Goal: Task Accomplishment & Management: Complete application form

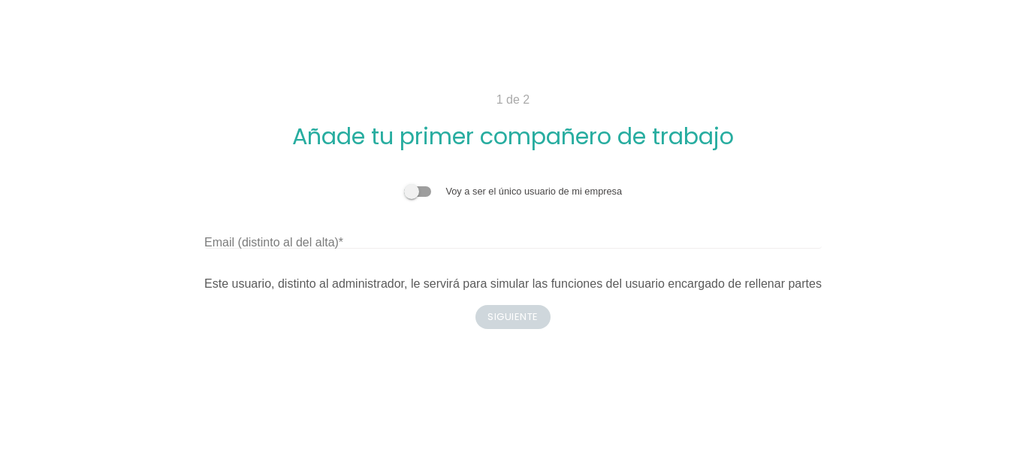
click at [419, 194] on span at bounding box center [417, 191] width 27 height 11
click at [404, 184] on input "checkbox" at bounding box center [404, 184] width 0 height 0
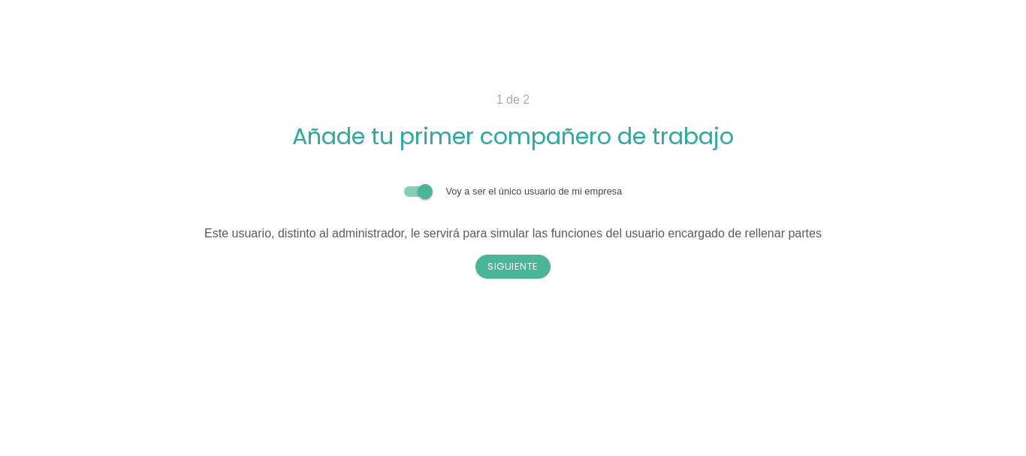
click at [419, 194] on span at bounding box center [417, 191] width 27 height 11
click at [404, 184] on input "checkbox" at bounding box center [404, 184] width 0 height 0
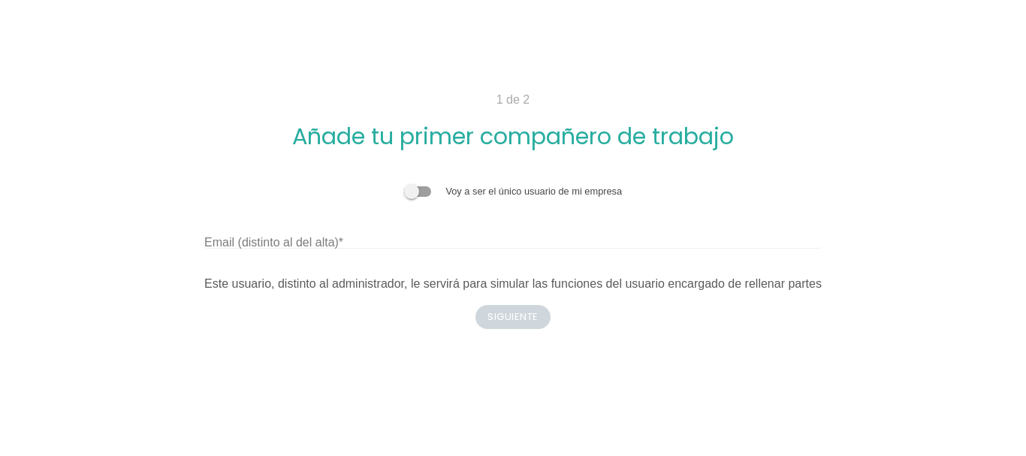
click at [419, 194] on span at bounding box center [417, 191] width 27 height 11
click at [404, 184] on input "checkbox" at bounding box center [404, 184] width 0 height 0
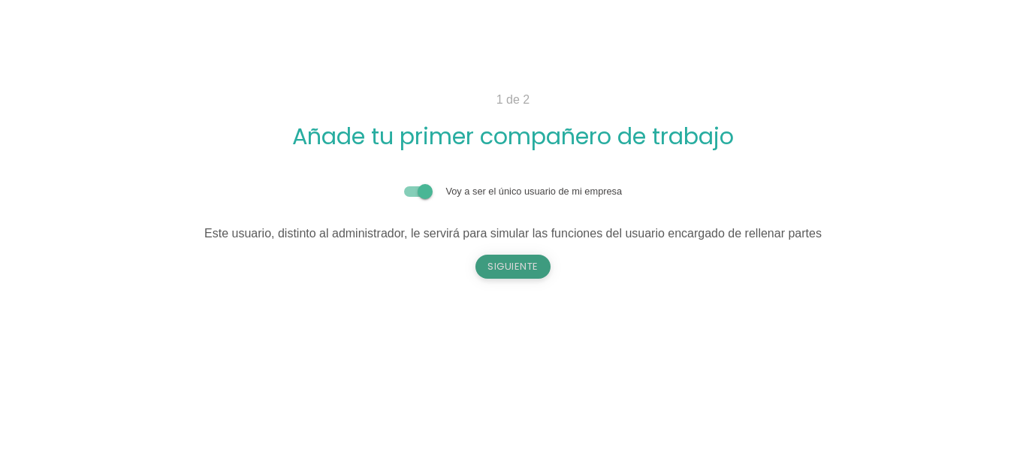
click at [511, 260] on button "Siguiente" at bounding box center [512, 267] width 75 height 24
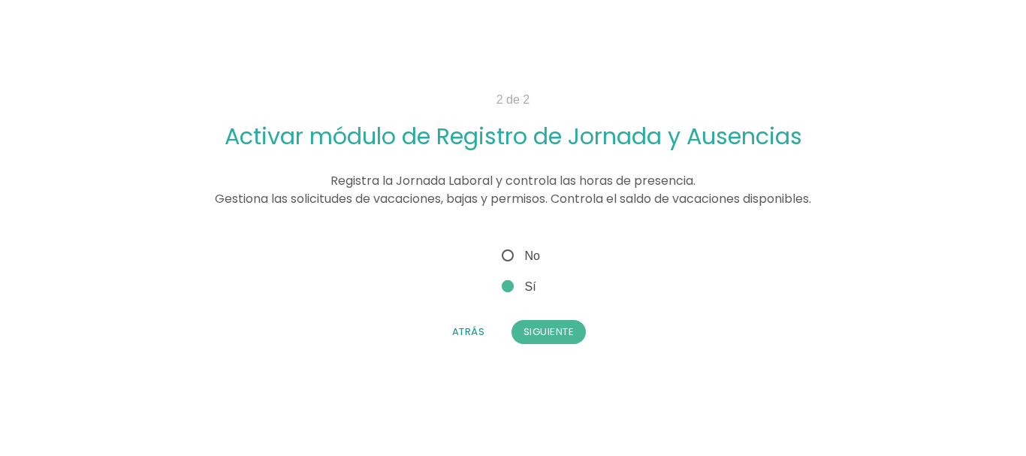
click at [511, 261] on span "No" at bounding box center [519, 255] width 41 height 19
click at [508, 256] on input "No" at bounding box center [504, 251] width 10 height 10
radio input "true"
click at [549, 327] on button "Siguiente" at bounding box center [548, 332] width 75 height 24
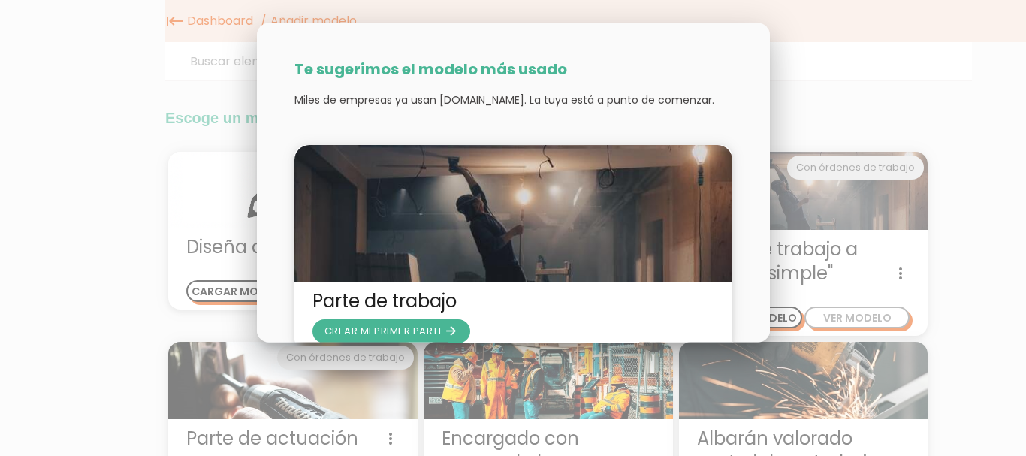
scroll to position [73, 0]
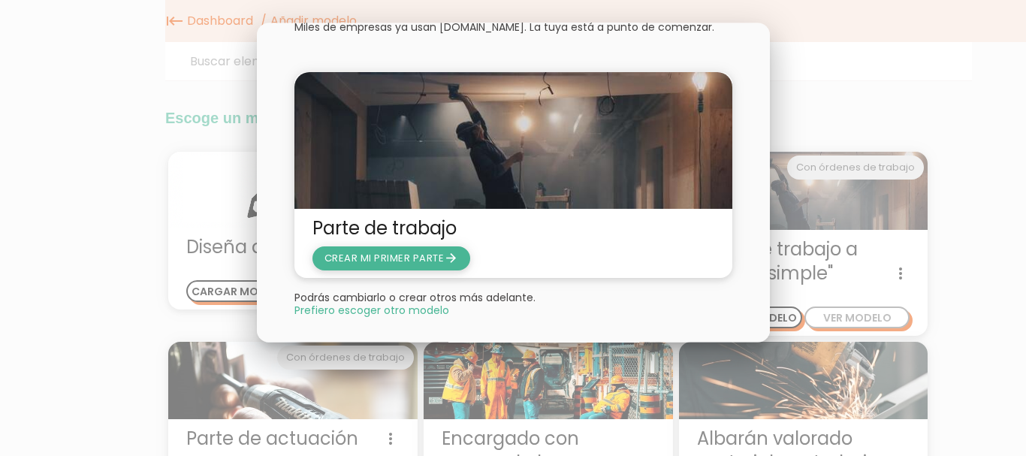
click at [396, 258] on span "CREAR MI PRIMER PARTE arrow_forward" at bounding box center [391, 257] width 134 height 14
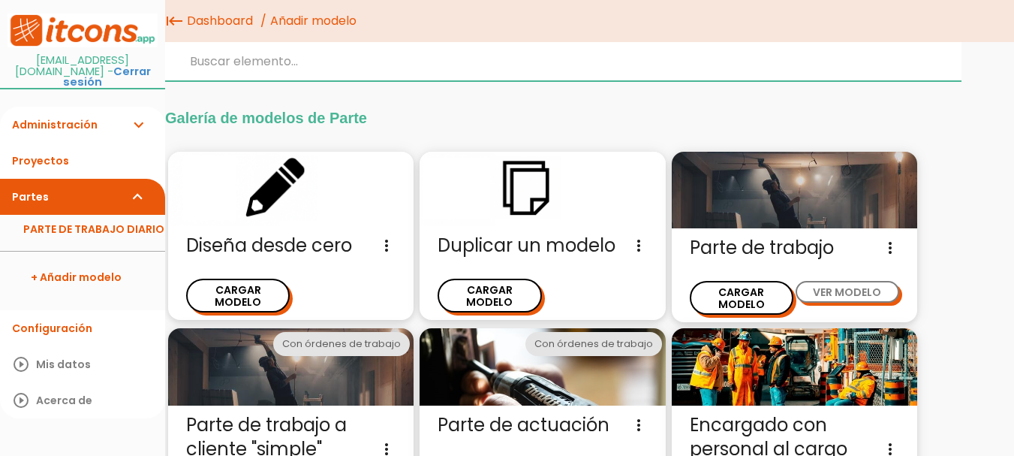
click at [363, 70] on input "search" at bounding box center [563, 61] width 797 height 39
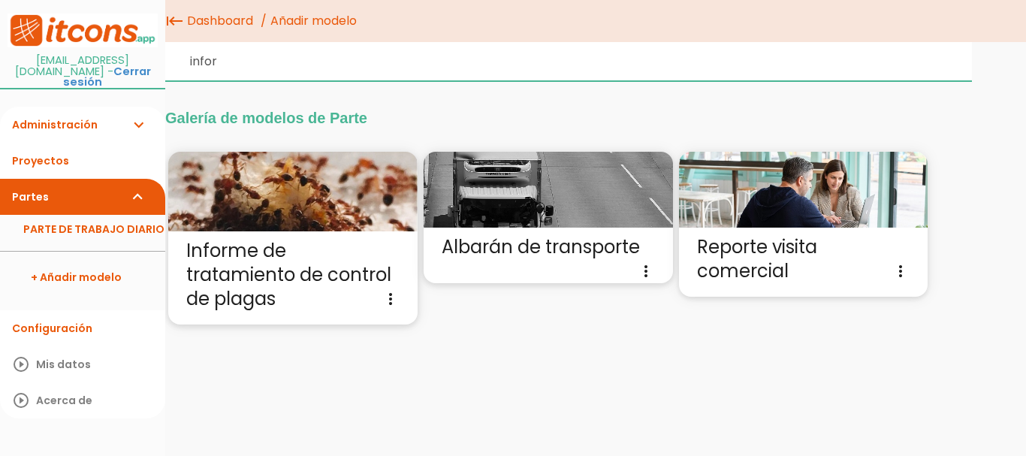
drag, startPoint x: 255, startPoint y: 71, endPoint x: 0, endPoint y: 68, distance: 254.5
click at [0, 68] on body "menu keyboard_tab Dashboard Añadir modelo" at bounding box center [513, 228] width 1026 height 456
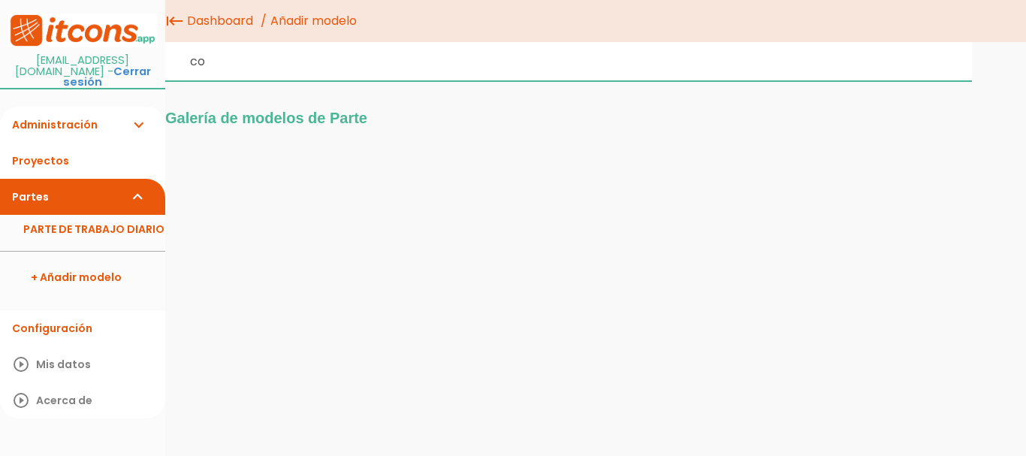
type input "c"
type input "l"
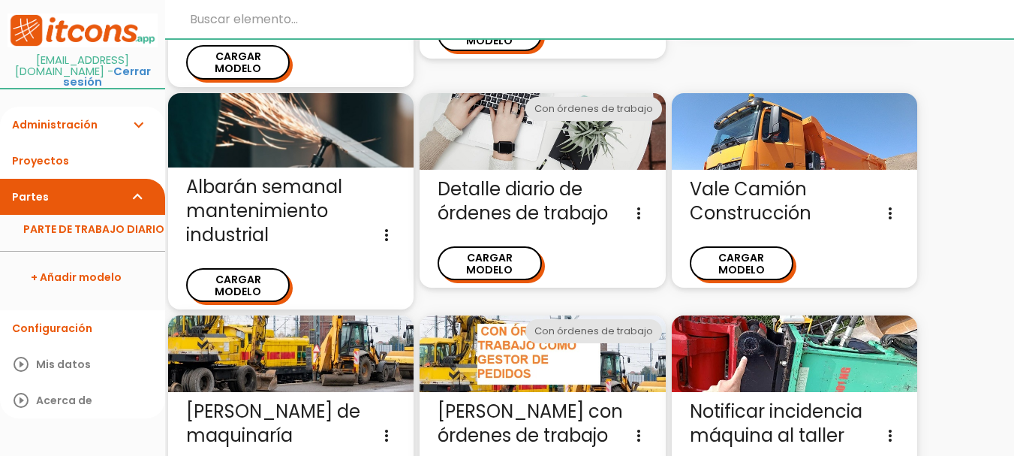
scroll to position [1387, 0]
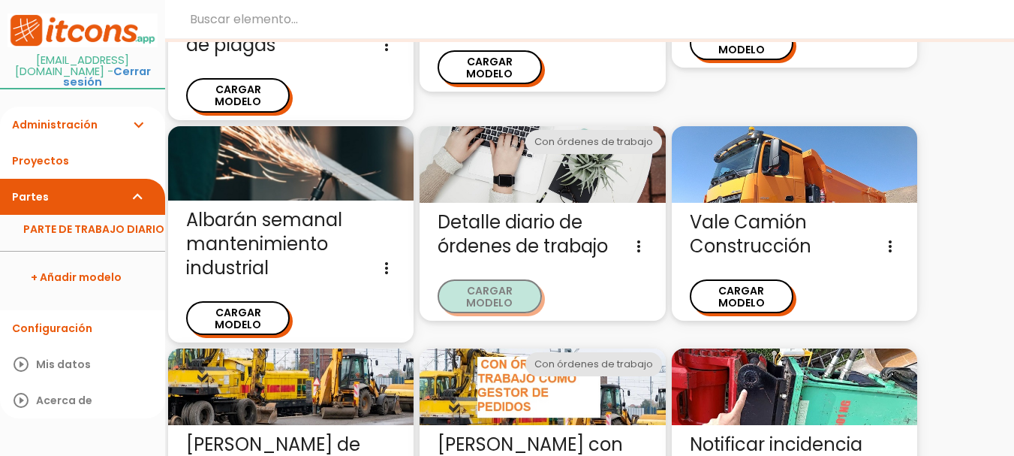
click at [486, 279] on button "CARGAR MODELO" at bounding box center [490, 296] width 104 height 34
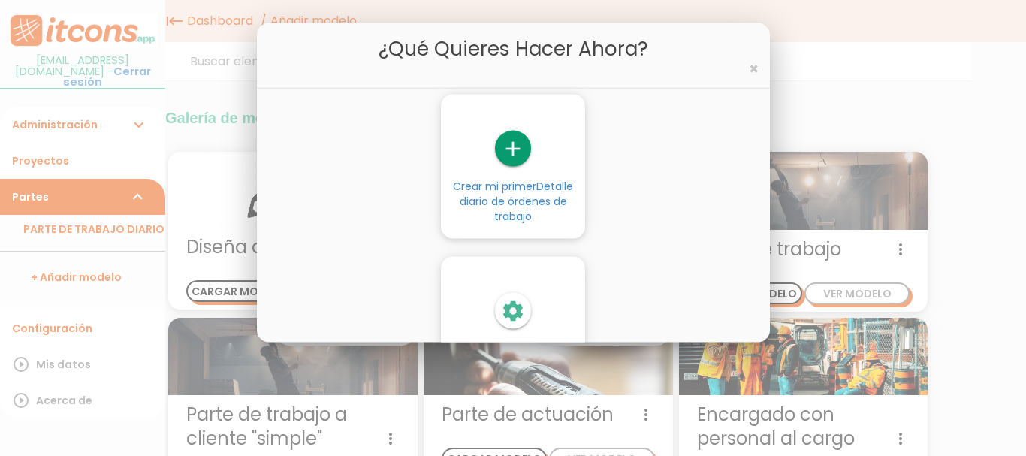
click at [514, 161] on icon "add" at bounding box center [513, 149] width 36 height 36
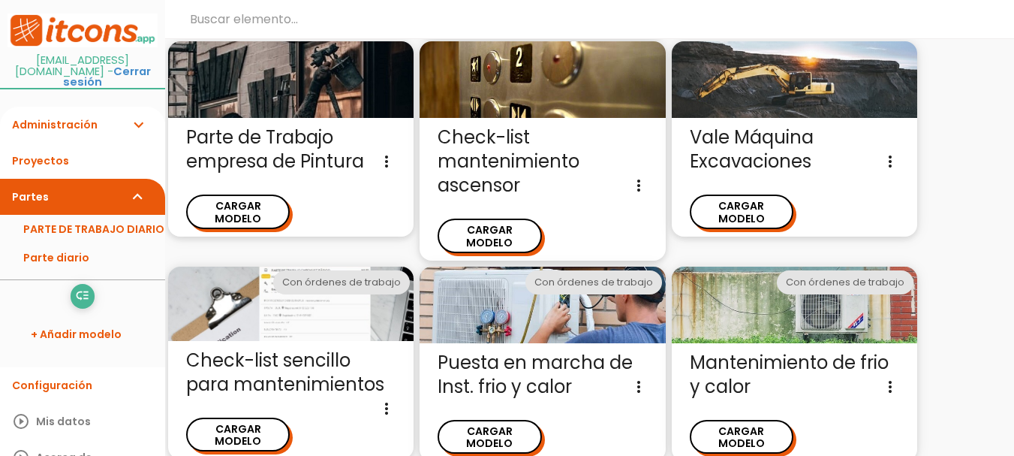
scroll to position [1237, 0]
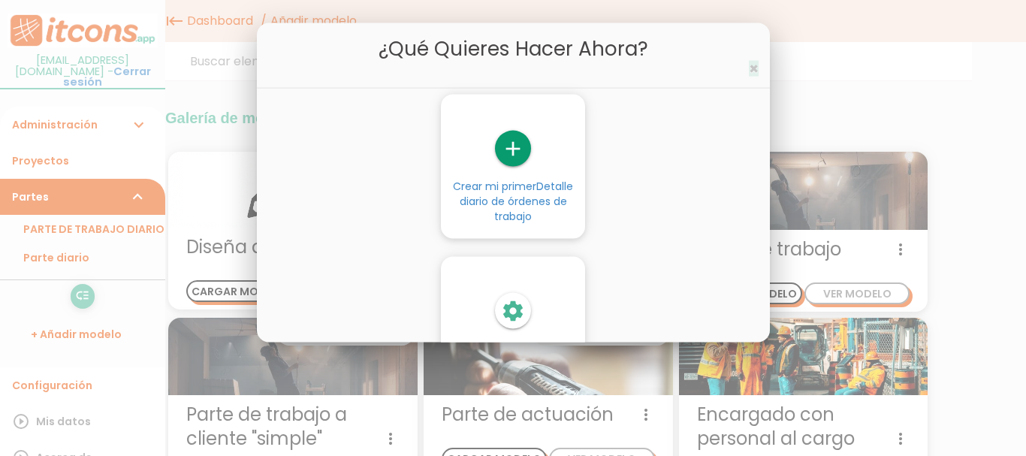
click at [755, 65] on span "×" at bounding box center [754, 69] width 10 height 22
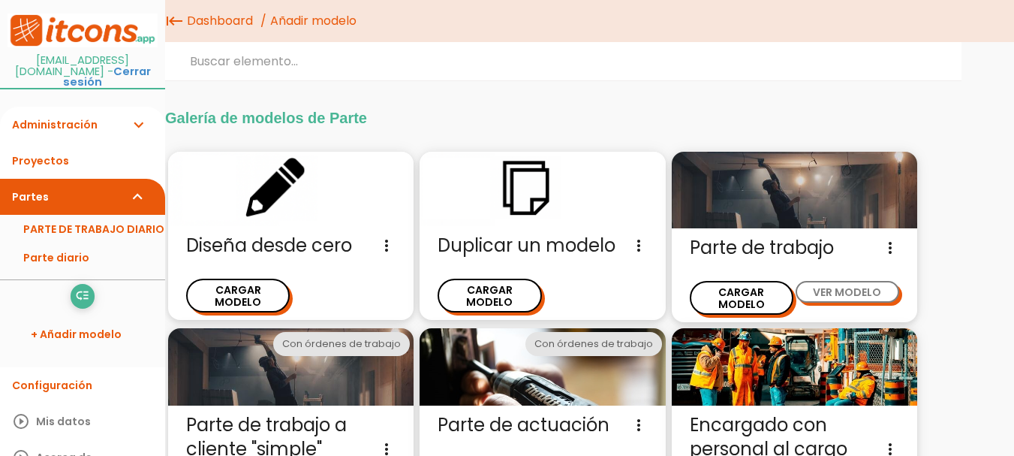
scroll to position [8, 0]
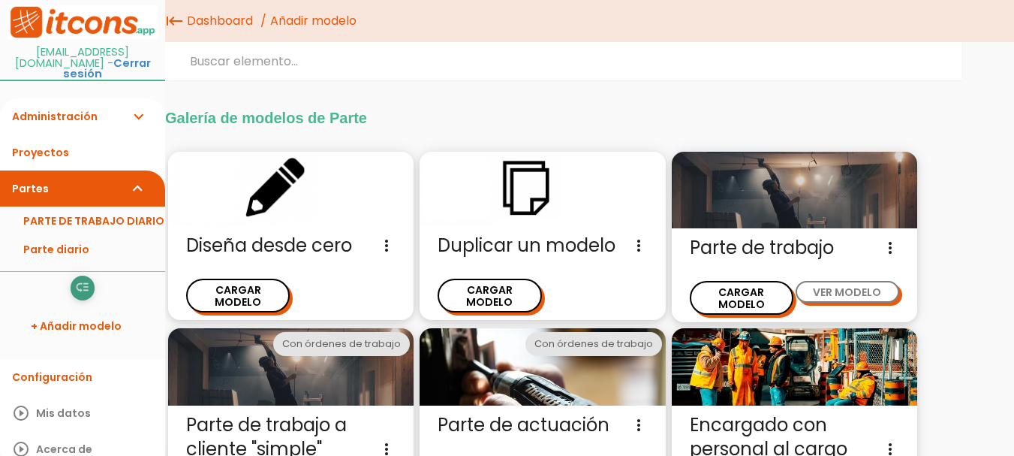
click at [77, 281] on icon "low_priority" at bounding box center [82, 288] width 14 height 24
